Goal: Task Accomplishment & Management: Manage account settings

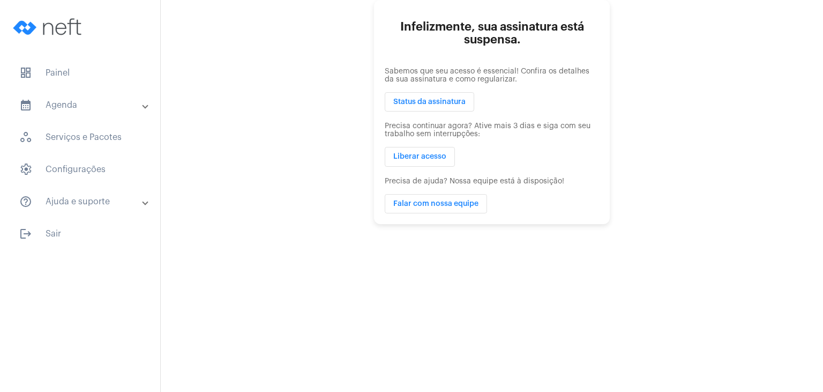
click at [340, 291] on mat-sidenav-content "Infelizmente, sua assinatura está suspensa. Sabemos que seu acesso é essencial!…" at bounding box center [492, 196] width 662 height 392
click at [340, 290] on mat-sidenav-content "Infelizmente, sua assinatura está suspensa. Sabemos que seu acesso é essencial!…" at bounding box center [492, 196] width 662 height 392
